Goal: Information Seeking & Learning: Learn about a topic

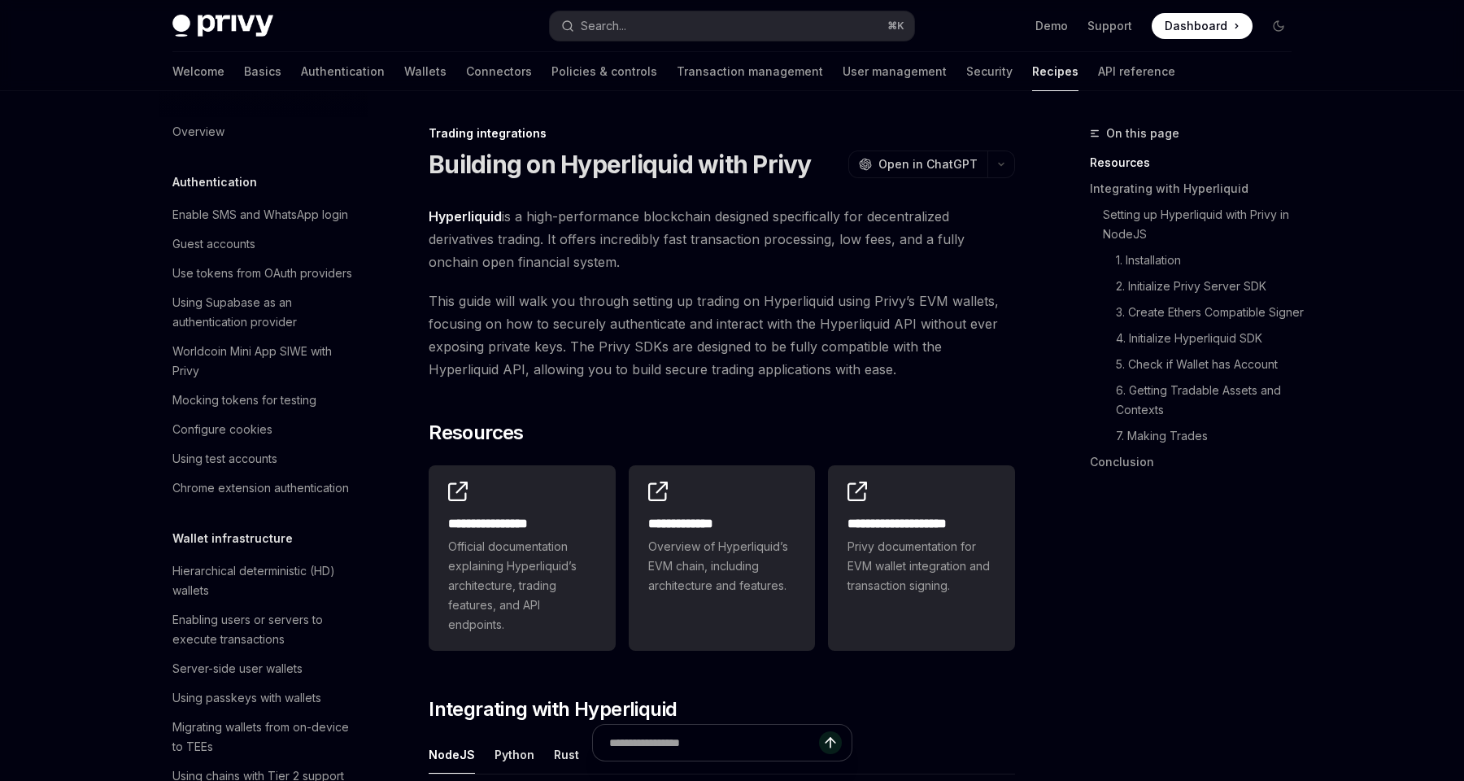
scroll to position [1477, 0]
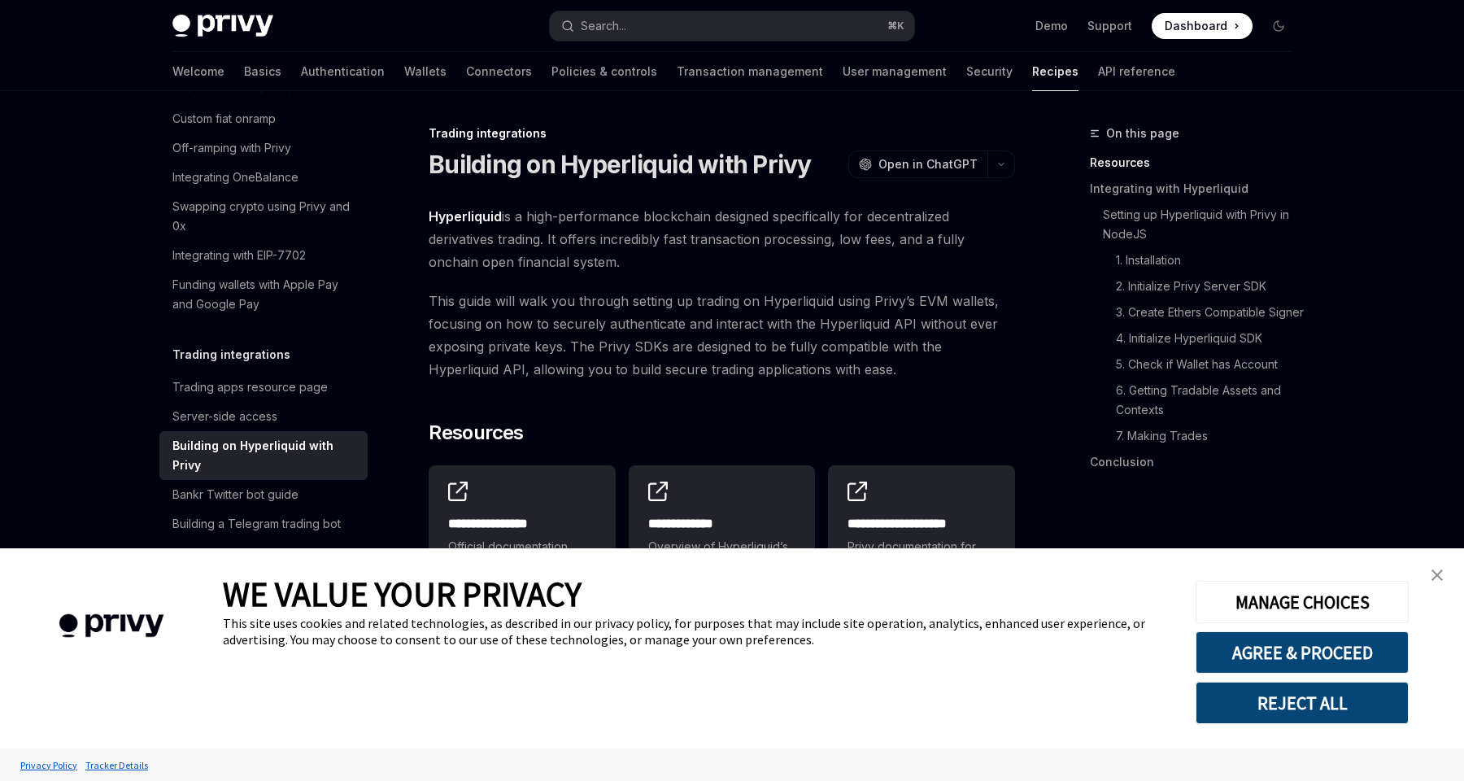
click at [233, 24] on img at bounding box center [222, 26] width 101 height 23
type textarea "*"
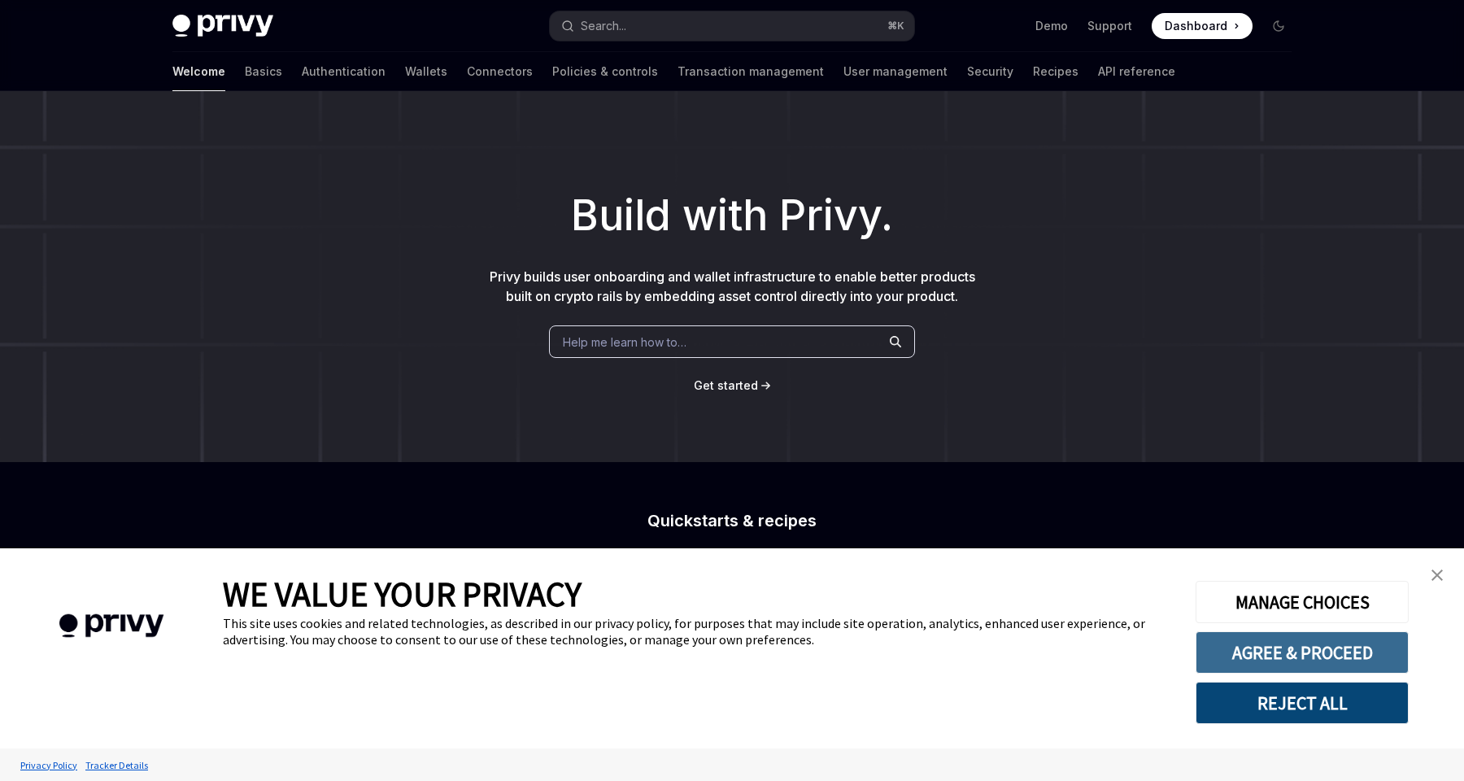
click at [1300, 662] on button "AGREE & PROCEED" at bounding box center [1301, 652] width 213 height 42
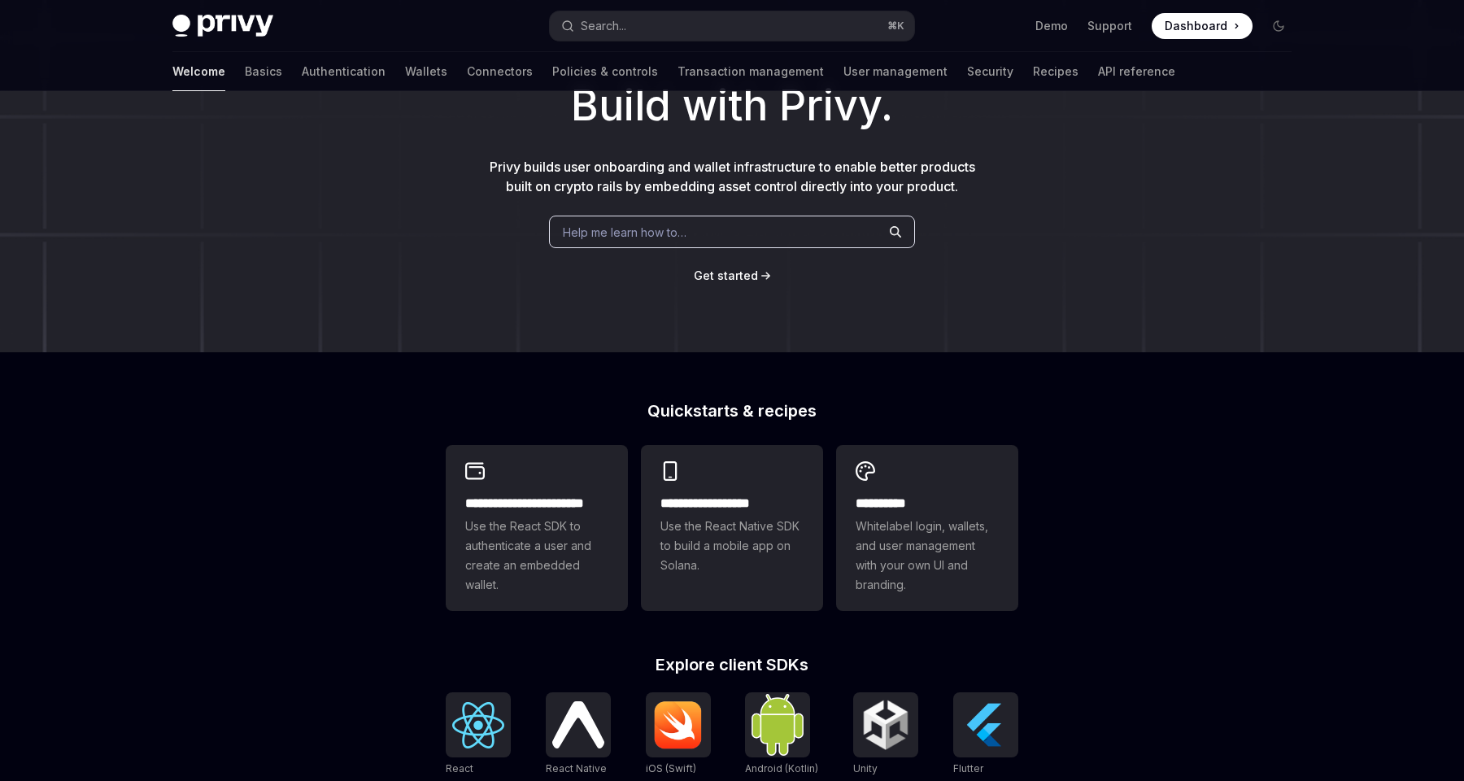
scroll to position [115, 0]
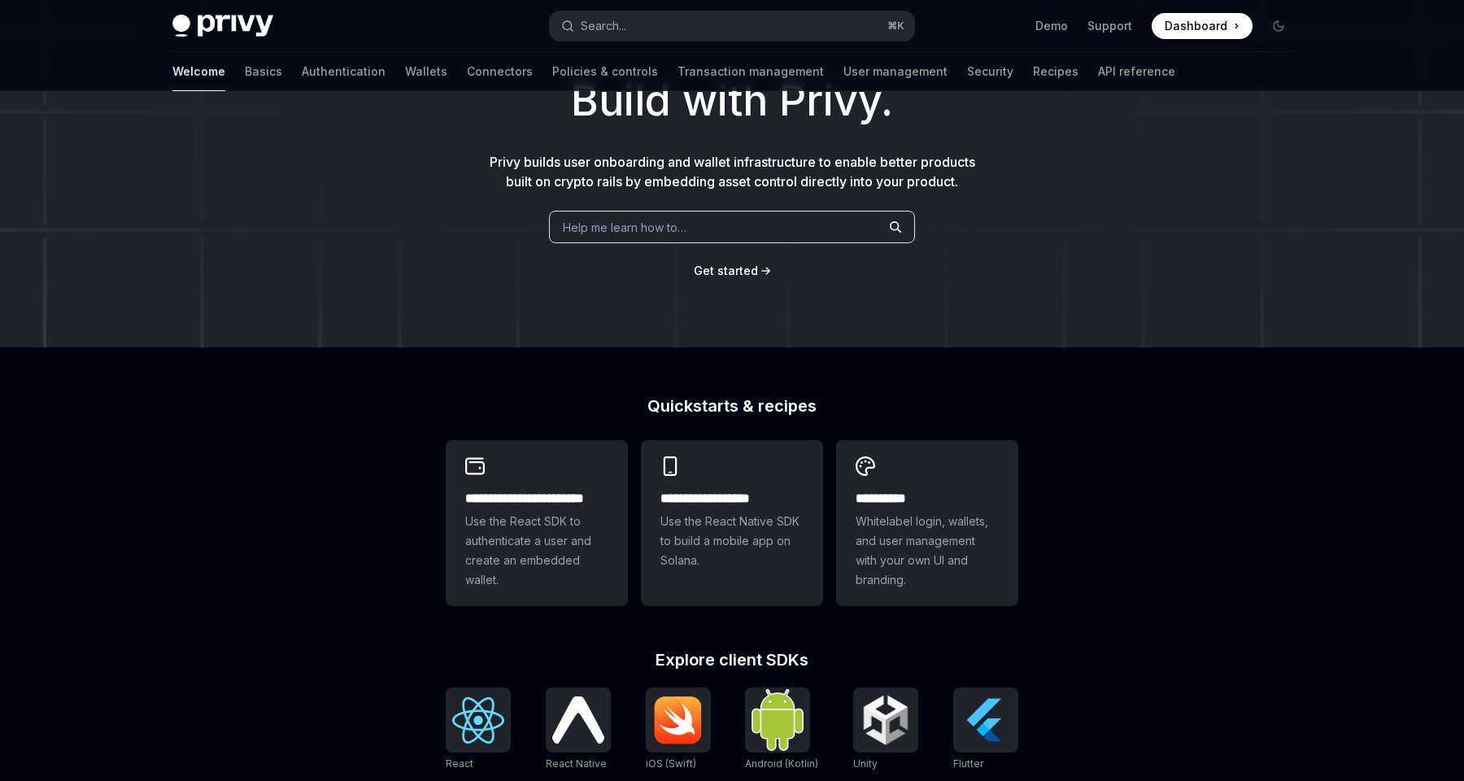
click at [654, 232] on span "Help me learn how to…" at bounding box center [625, 227] width 124 height 17
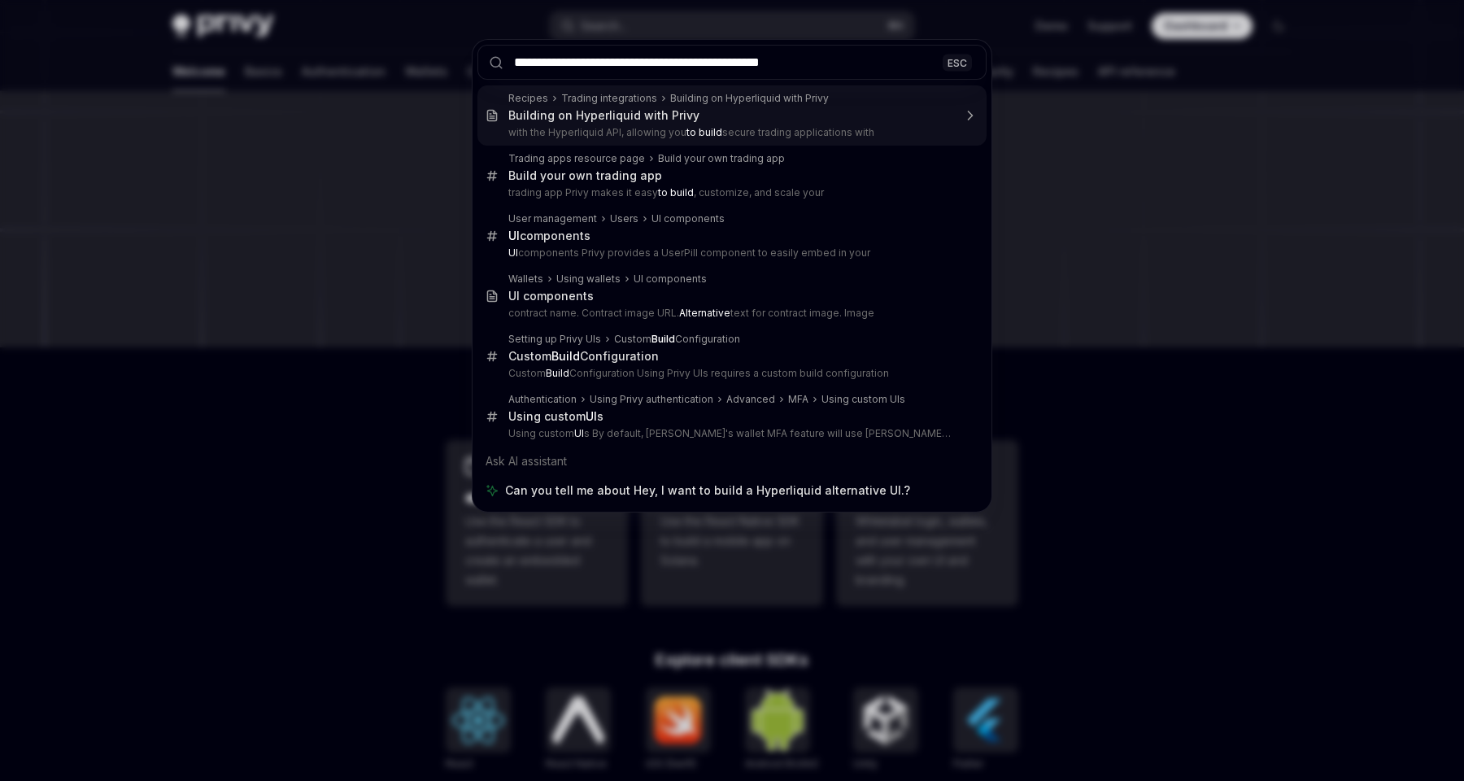
type input "**********"
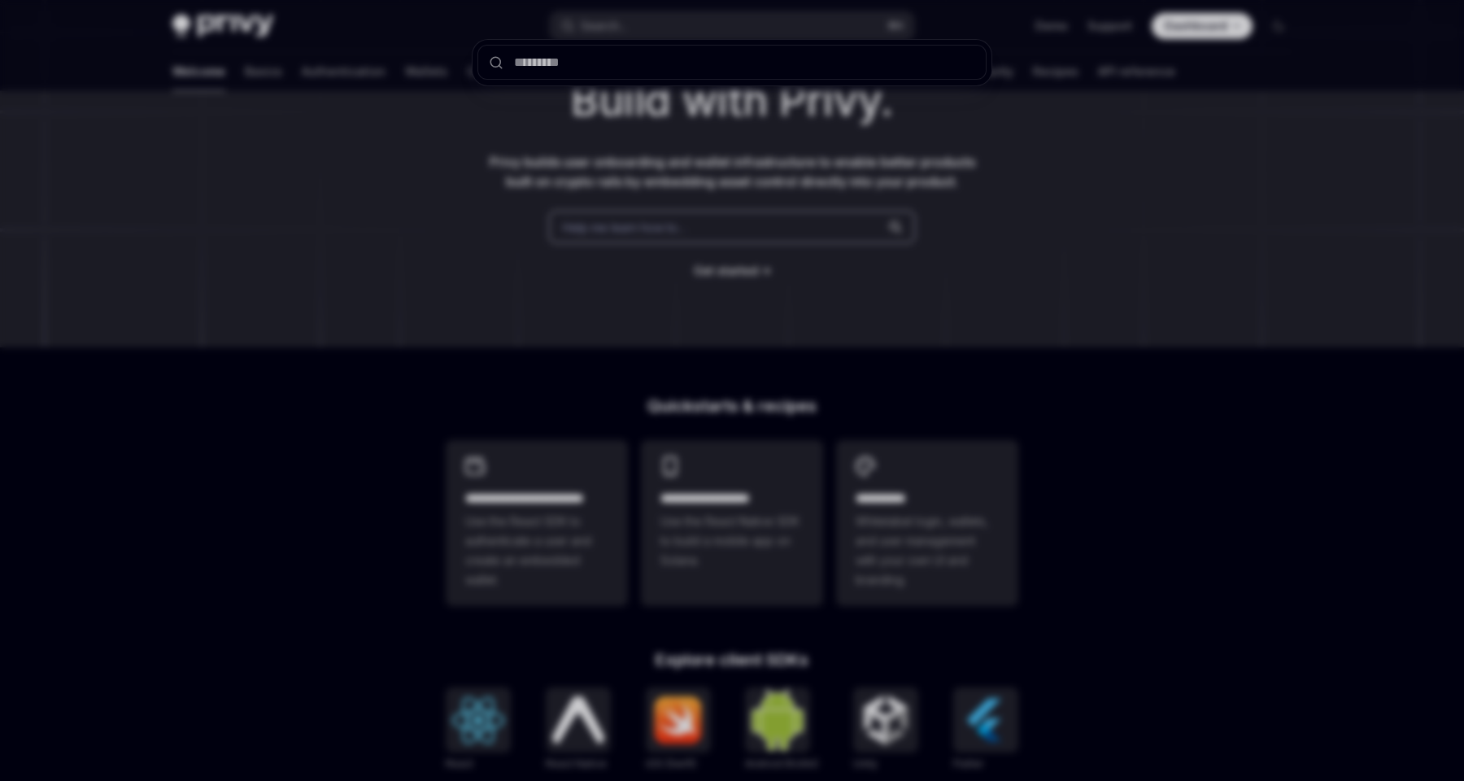
click at [397, 290] on div at bounding box center [732, 390] width 1464 height 781
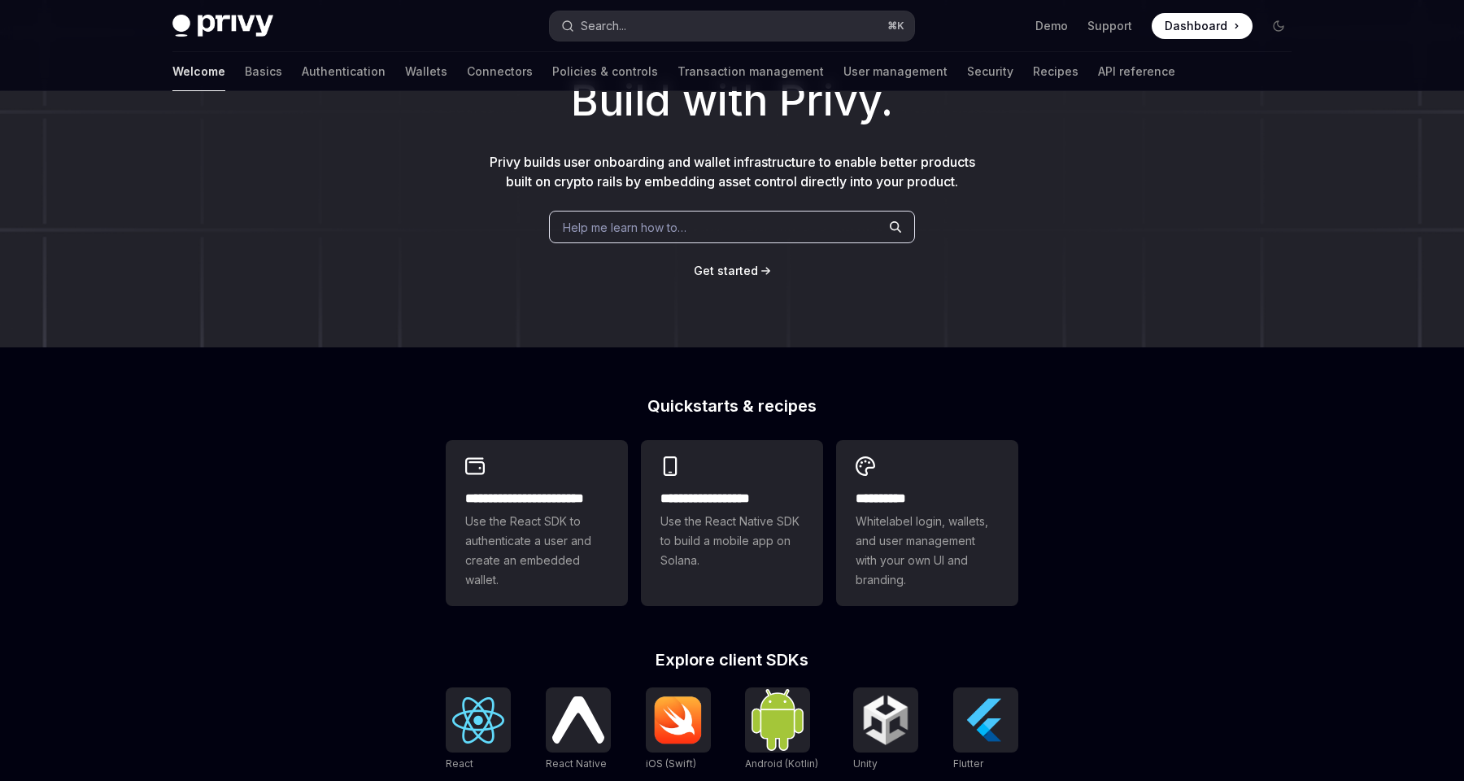
click at [667, 28] on button "Search... ⌘ K" at bounding box center [732, 25] width 364 height 29
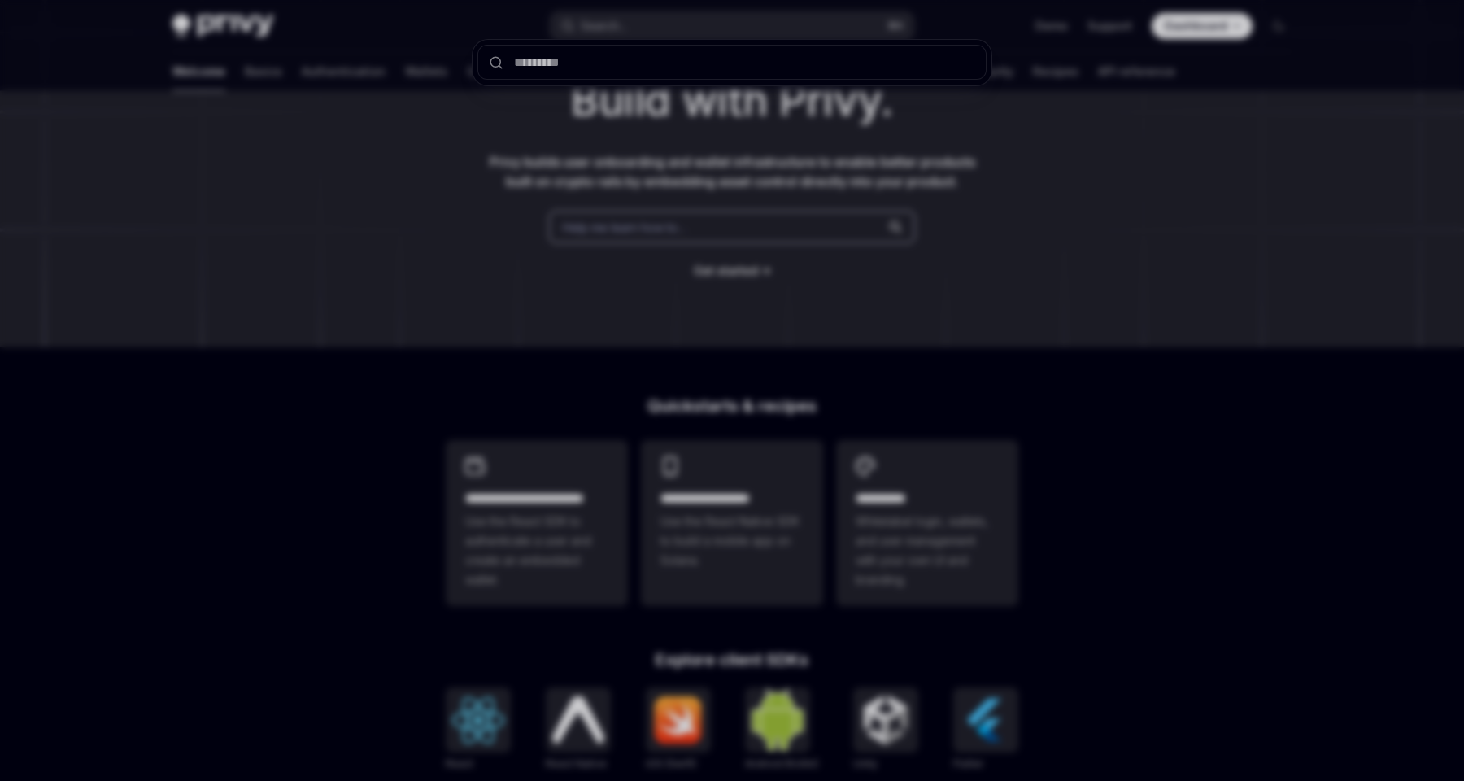
click at [641, 236] on div at bounding box center [732, 390] width 1464 height 781
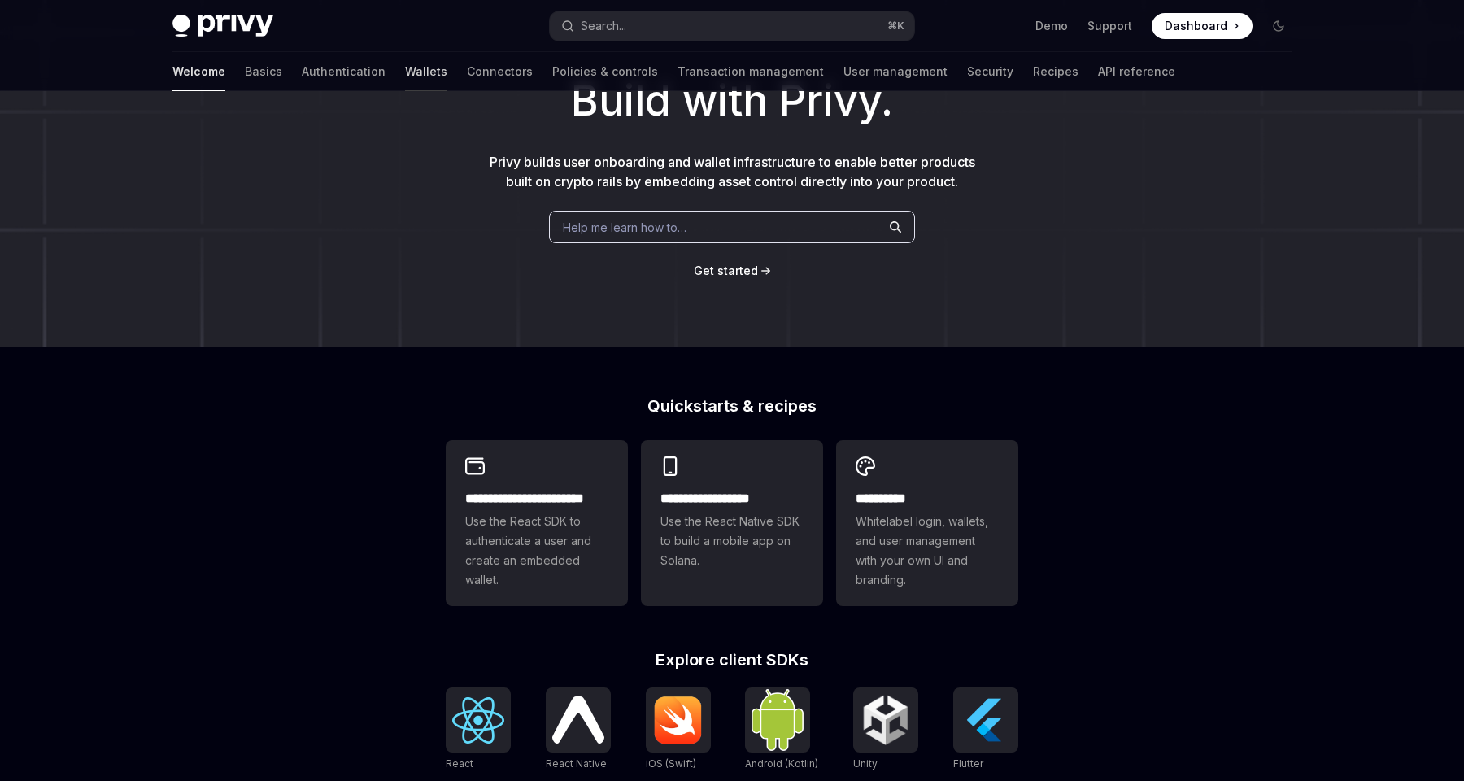
click at [405, 69] on link "Wallets" at bounding box center [426, 71] width 42 height 39
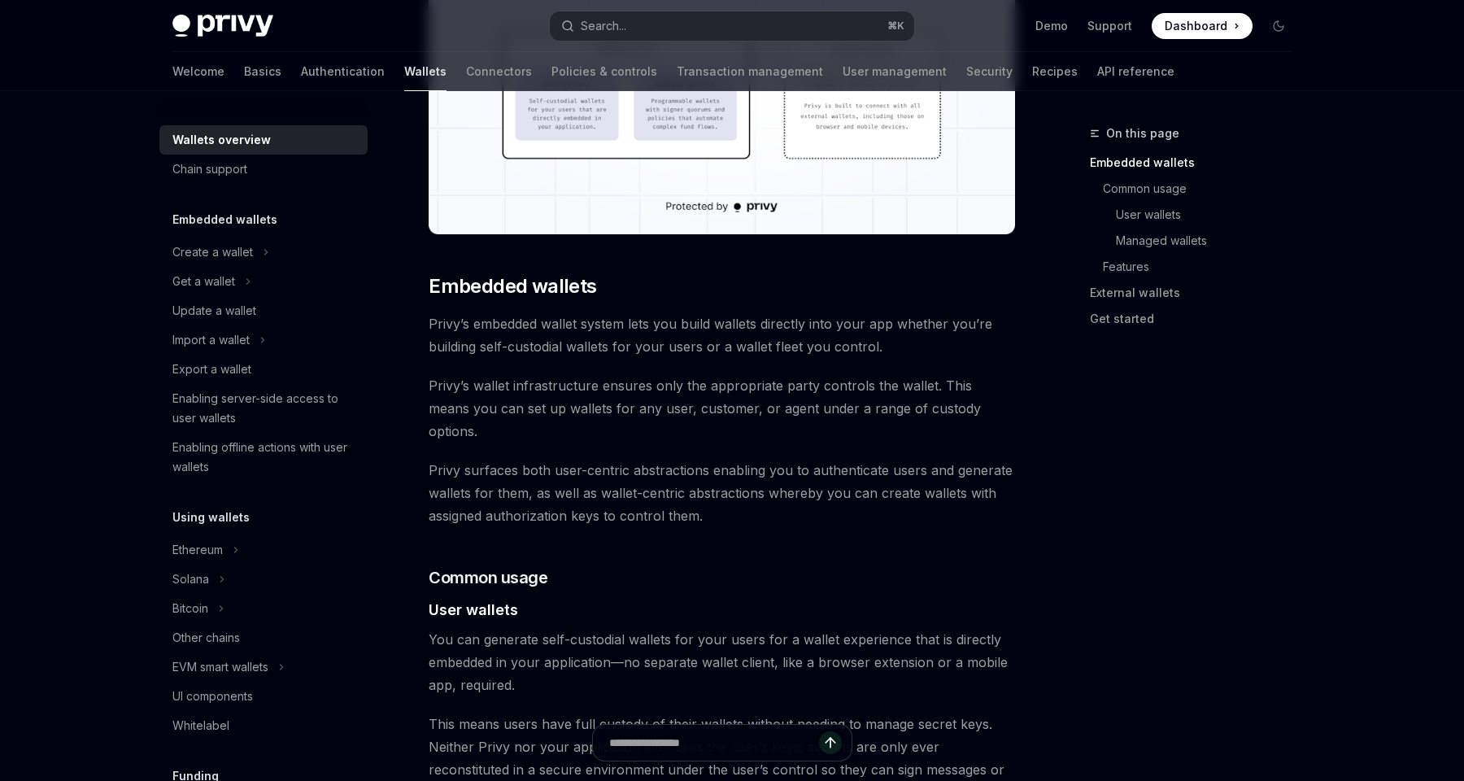
scroll to position [258, 0]
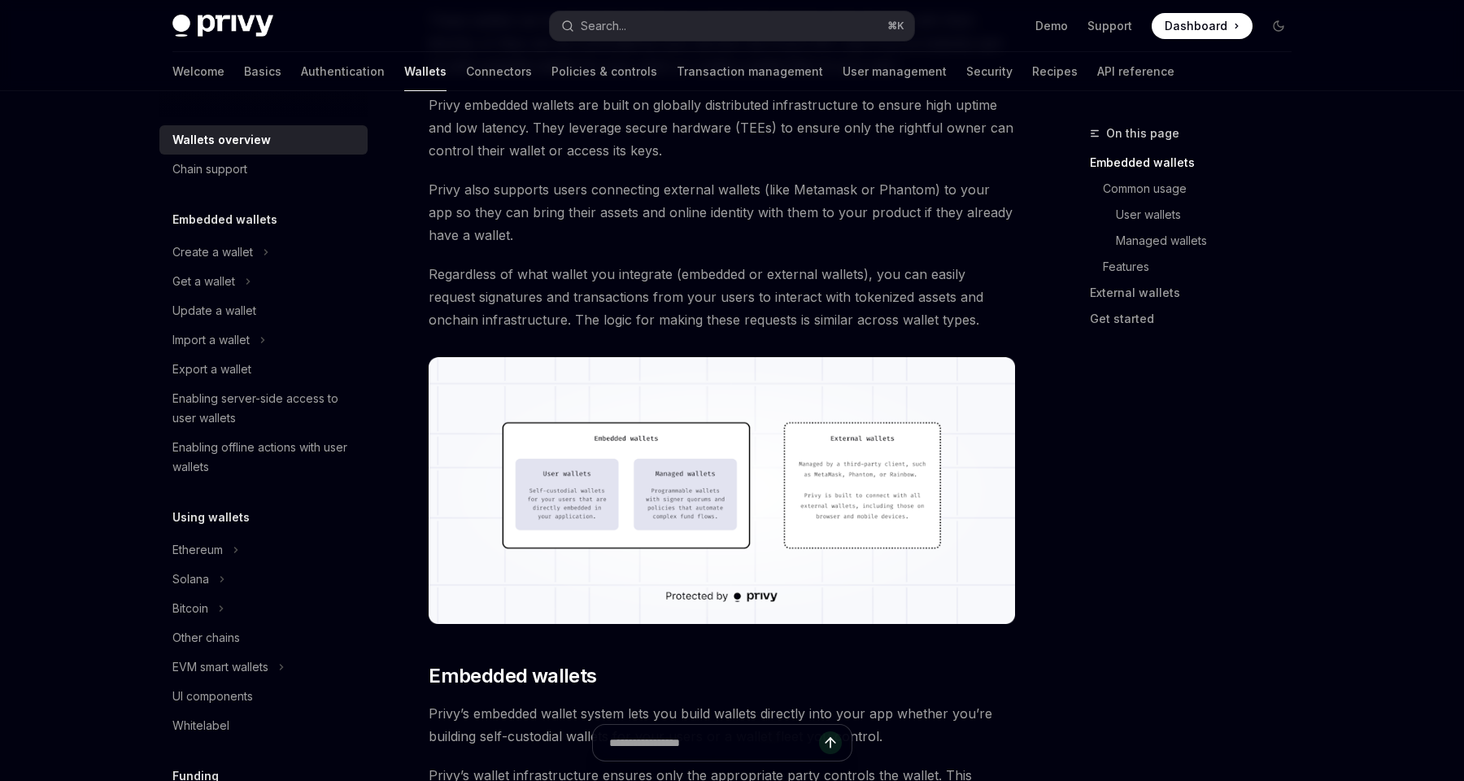
click at [1192, 38] on div "Privy Docs home page Search... ⌘ K Demo Support Dashboard Dashboard Search..." at bounding box center [731, 26] width 1119 height 52
click at [1195, 24] on span "Dashboard" at bounding box center [1196, 26] width 63 height 16
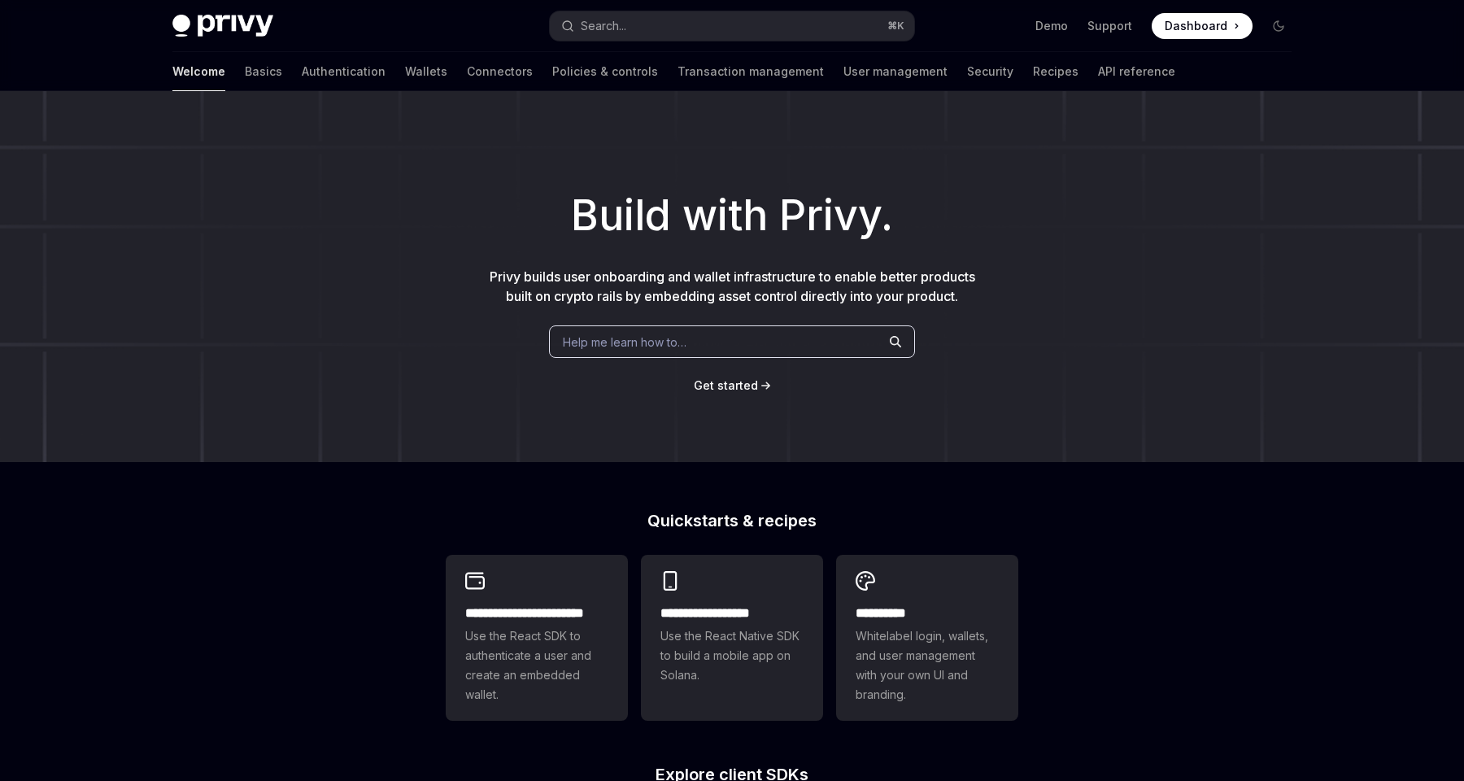
click at [186, 19] on img at bounding box center [222, 26] width 101 height 23
click at [208, 20] on img at bounding box center [222, 26] width 101 height 23
type textarea "*"
